Goal: Information Seeking & Learning: Learn about a topic

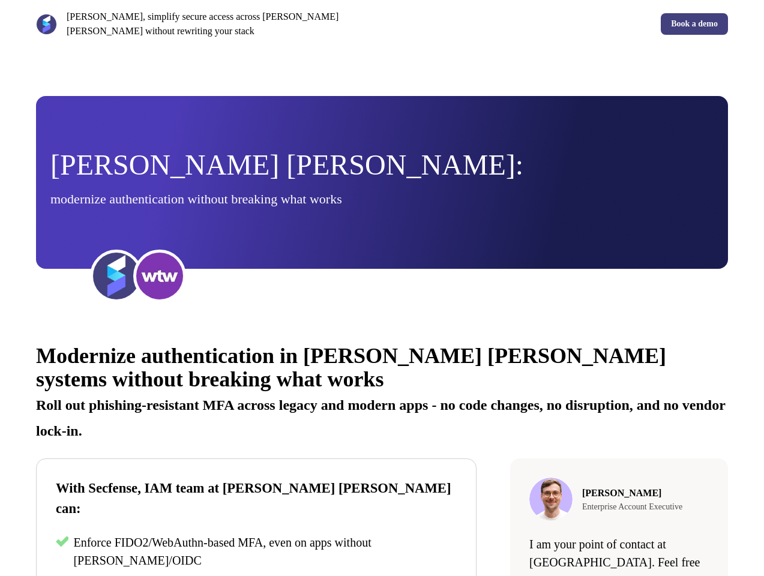
click at [382, 24] on div "[PERSON_NAME], simplify secure access across [PERSON_NAME] [PERSON_NAME] withou…" at bounding box center [382, 24] width 764 height 48
click at [206, 24] on p "[PERSON_NAME], simplify secure access across [PERSON_NAME] [PERSON_NAME] withou…" at bounding box center [222, 24] width 311 height 29
click at [558, 24] on div "Book a demo" at bounding box center [557, 24] width 341 height 22
click at [382, 182] on div "[PERSON_NAME] [PERSON_NAME]: modernize authentication without breaking what wor…" at bounding box center [381, 182] width 663 height 63
click at [116, 276] on img at bounding box center [116, 276] width 48 height 48
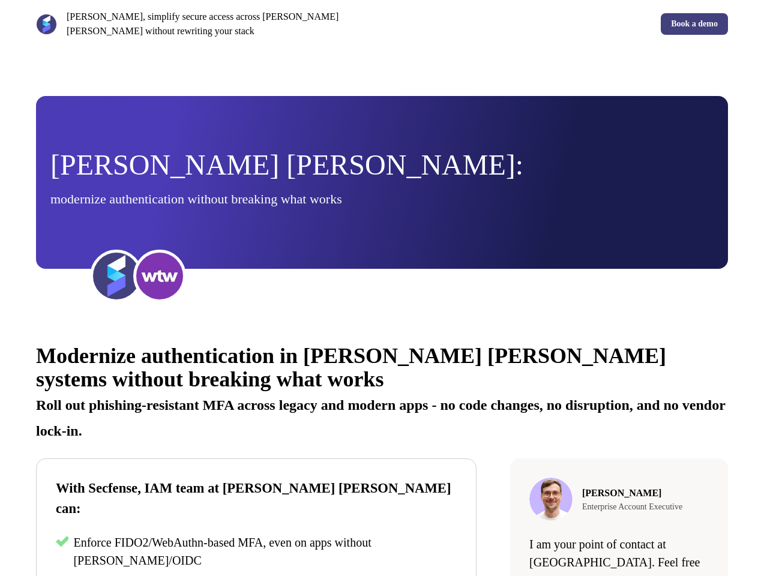
click at [160, 276] on img at bounding box center [160, 276] width 48 height 48
click at [382, 451] on div "Modernize authentication in [PERSON_NAME] [PERSON_NAME] systems without breakin…" at bounding box center [382, 550] width 764 height 449
click at [382, 391] on p "Roll out phishing-resistant MFA across legacy and modern apps - no code changes…" at bounding box center [382, 414] width 692 height 52
click at [256, 534] on p "Enforce FIDO2/WebAuthn-based MFA, even on apps without [PERSON_NAME]/OIDC" at bounding box center [264, 552] width 383 height 36
